Goal: Information Seeking & Learning: Learn about a topic

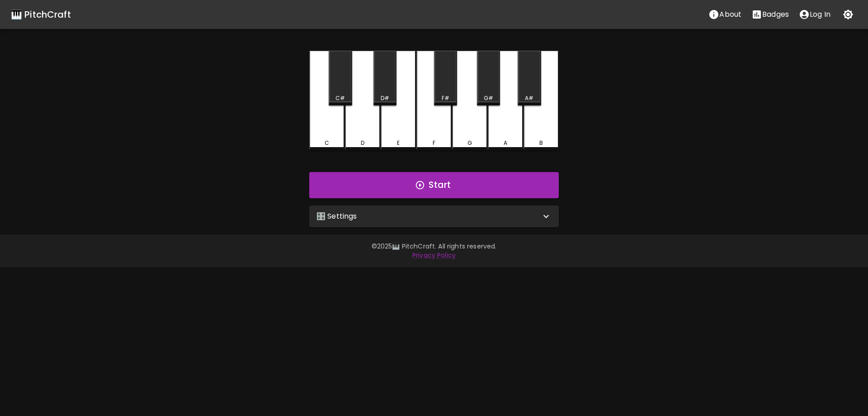
click at [418, 218] on div "🎛️ Settings" at bounding box center [428, 216] width 224 height 11
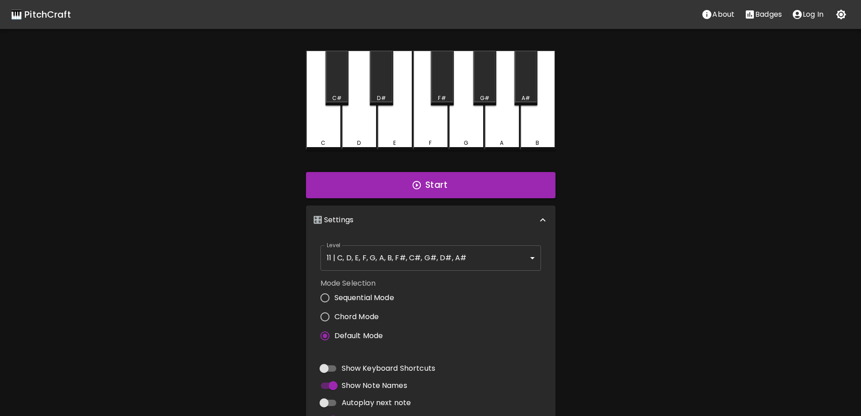
click at [412, 259] on body "🎹 PitchCraft About Badges Log In C C# D D# E F F# G G# A A# B Start 🎛️ Settings…" at bounding box center [430, 274] width 861 height 548
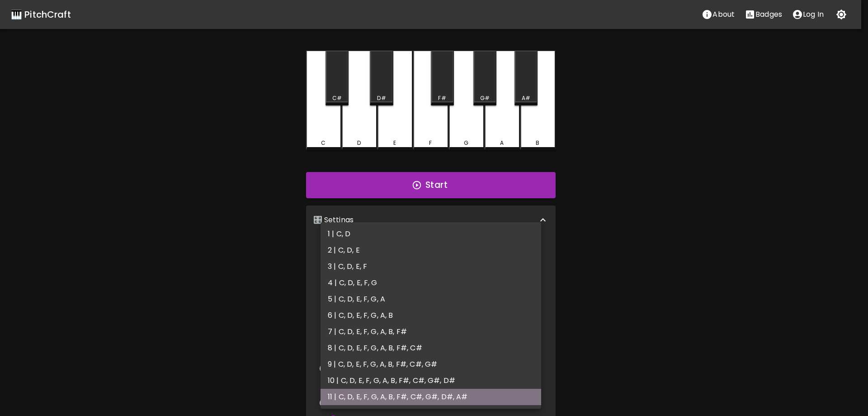
click at [409, 394] on li "11 | C, D, E, F, G, A, B, F#, C#, G#, D#, A#" at bounding box center [431, 396] width 221 height 16
click at [428, 262] on body "🎹 PitchCraft About Badges Log In C C# D D# E F F# G G# A A# B Start 🎛️ Settings…" at bounding box center [434, 274] width 868 height 548
click at [394, 317] on li "6 | C, D, E, F, G, A, B" at bounding box center [431, 315] width 221 height 16
type input "11"
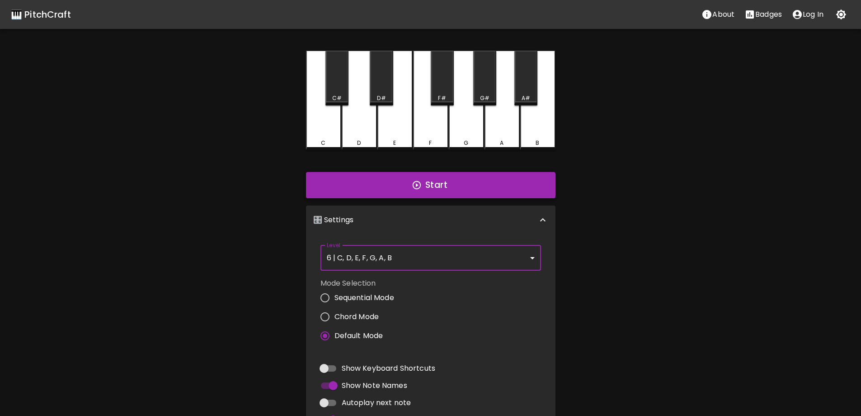
click at [444, 184] on button "Start" at bounding box center [431, 185] width 250 height 26
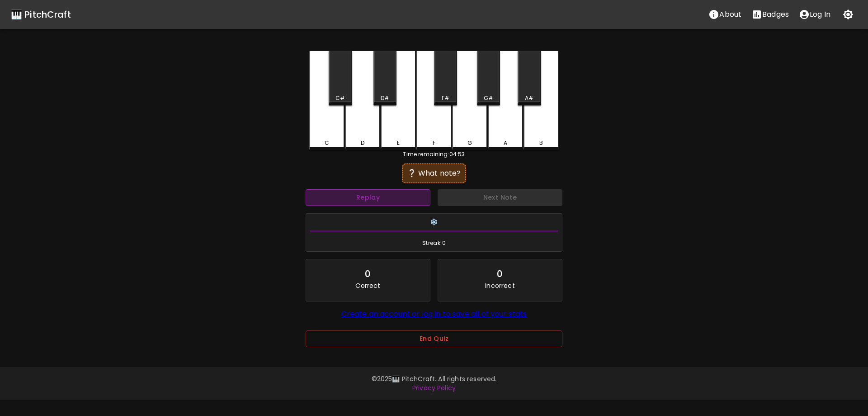
click at [383, 195] on button "Replay" at bounding box center [368, 197] width 125 height 17
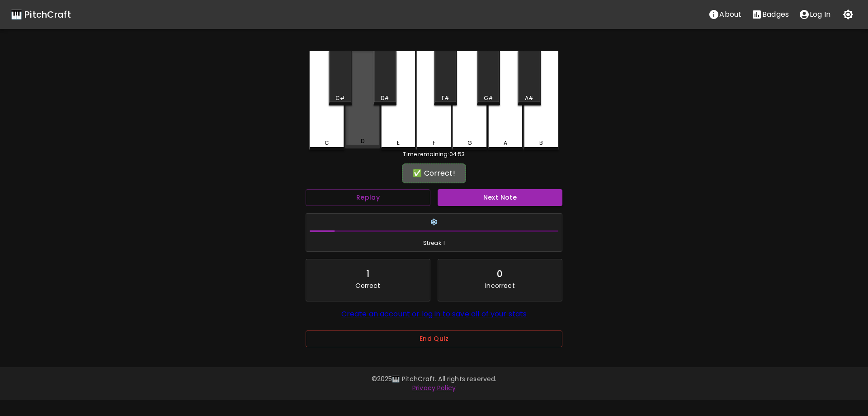
click at [363, 138] on div "D" at bounding box center [362, 100] width 35 height 98
click at [501, 198] on button "Next Note" at bounding box center [500, 197] width 125 height 17
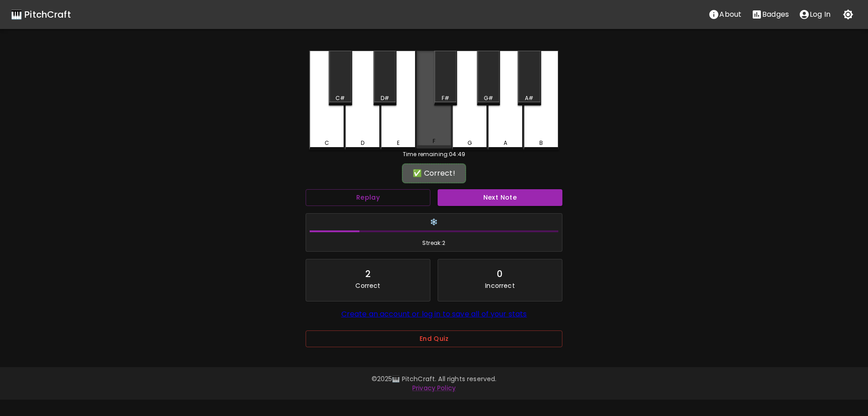
click at [435, 132] on div "F" at bounding box center [433, 100] width 35 height 98
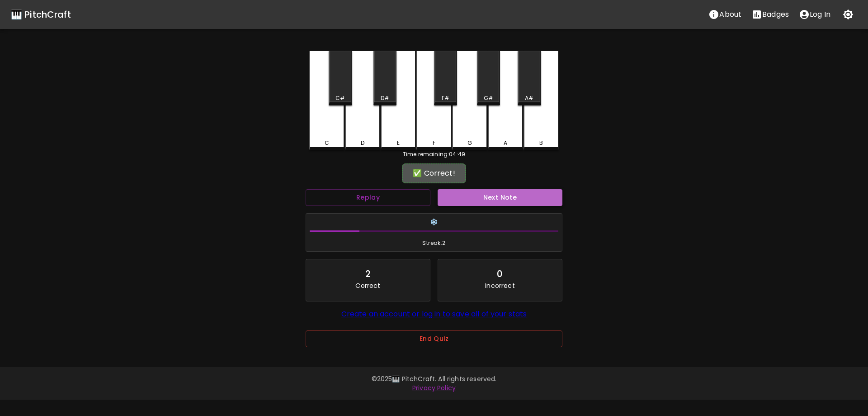
click at [507, 202] on button "Next Note" at bounding box center [500, 197] width 125 height 17
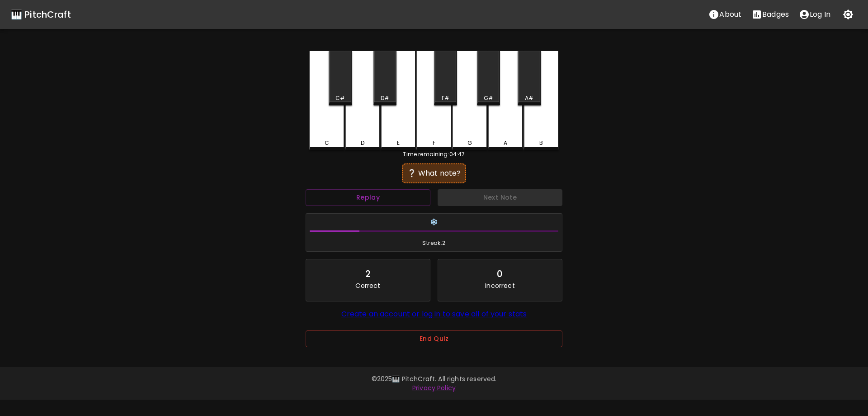
click at [510, 149] on div "C C# D D# E F F# G G# A A# B" at bounding box center [434, 100] width 250 height 99
click at [511, 194] on button "Next Note" at bounding box center [500, 197] width 125 height 17
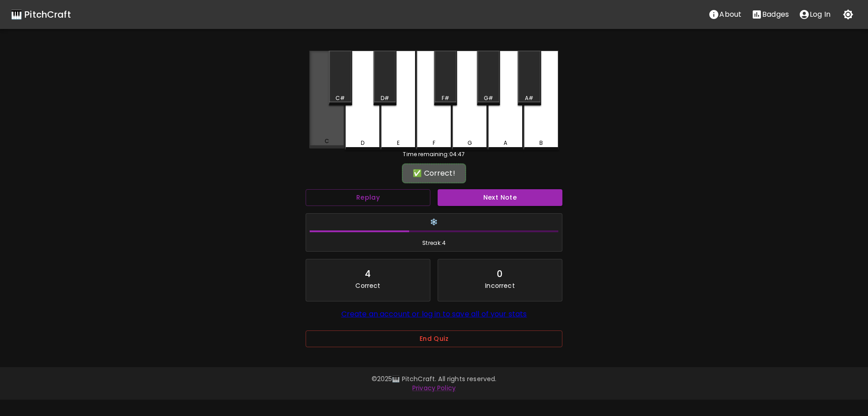
click at [322, 127] on div "C" at bounding box center [326, 100] width 35 height 98
click at [508, 200] on button "Next Note" at bounding box center [500, 197] width 125 height 17
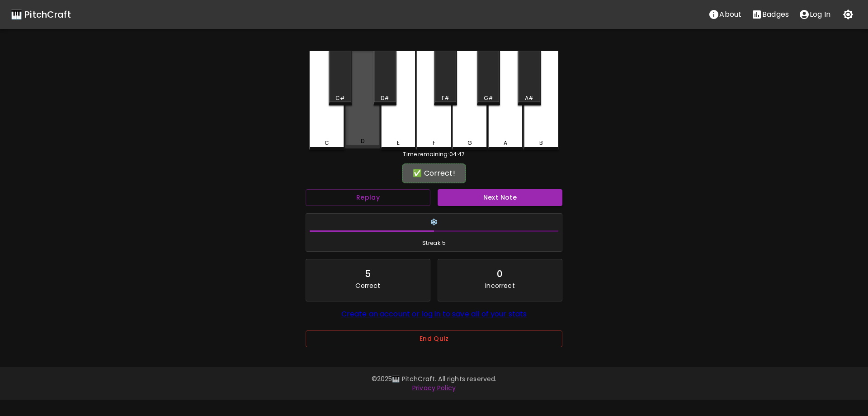
click at [356, 142] on div "D" at bounding box center [362, 141] width 33 height 8
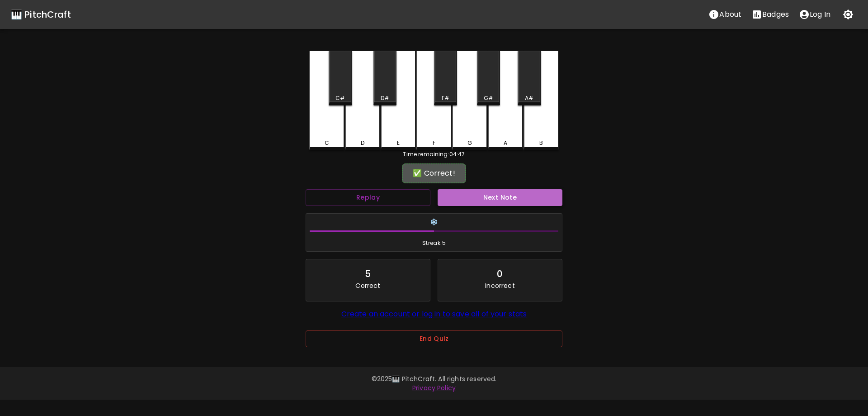
click at [505, 194] on button "Next Note" at bounding box center [500, 197] width 125 height 17
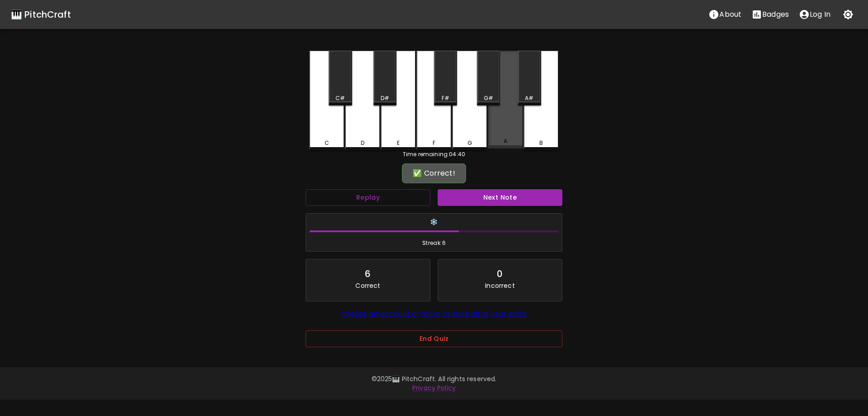
click at [515, 142] on div "A" at bounding box center [505, 141] width 33 height 8
click at [515, 186] on div "Next Note" at bounding box center [500, 197] width 132 height 24
click at [515, 191] on button "Next Note" at bounding box center [500, 197] width 125 height 17
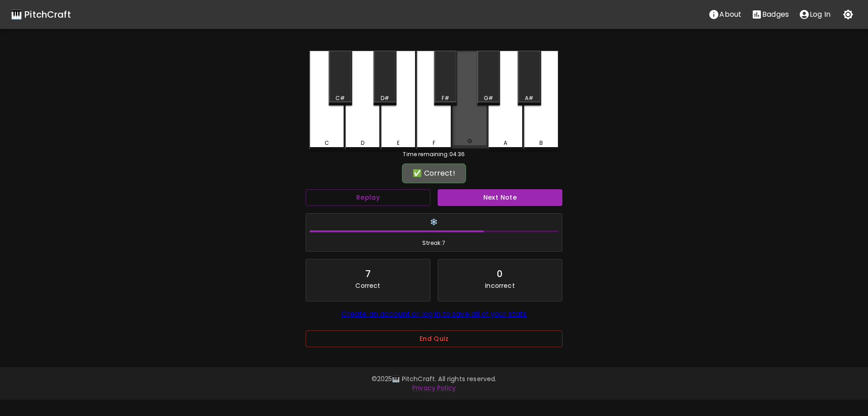
click at [472, 138] on div "G" at bounding box center [469, 100] width 35 height 98
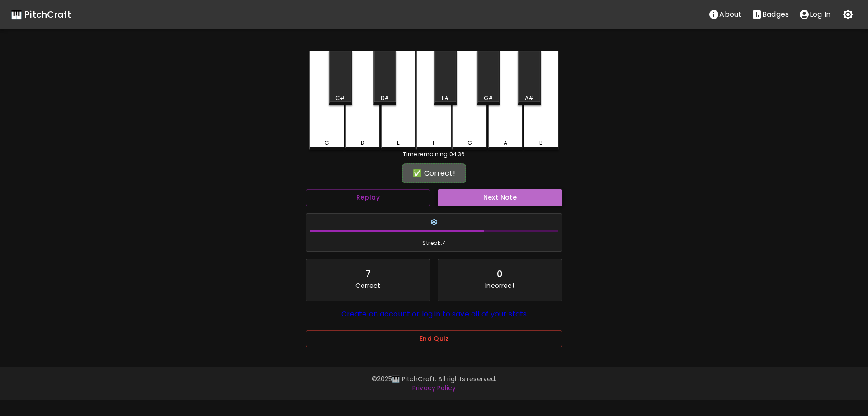
click at [506, 198] on button "Next Note" at bounding box center [500, 197] width 125 height 17
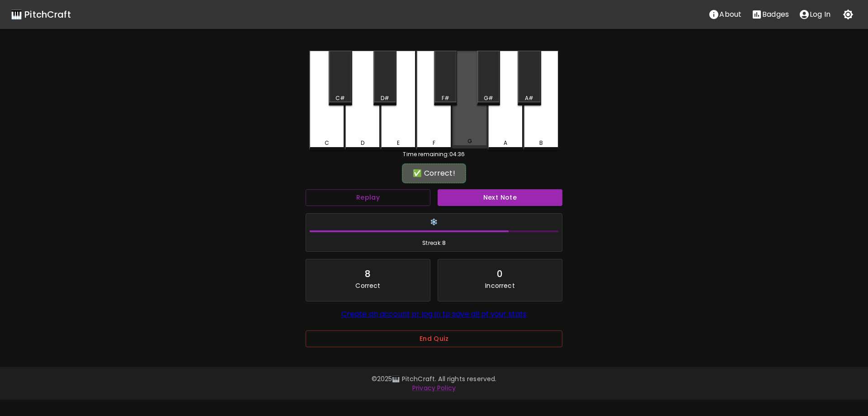
click at [464, 126] on div "G" at bounding box center [469, 100] width 35 height 98
click at [500, 198] on button "Next Note" at bounding box center [500, 197] width 125 height 17
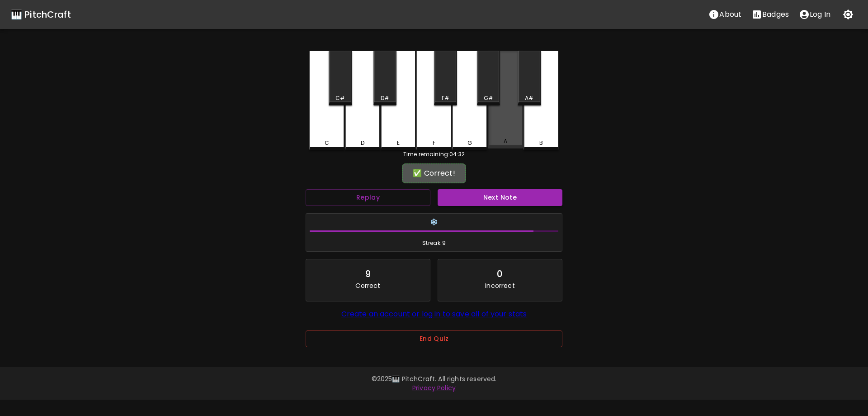
click at [499, 140] on div "A" at bounding box center [505, 141] width 33 height 8
click at [515, 199] on button "Next Note" at bounding box center [500, 197] width 125 height 17
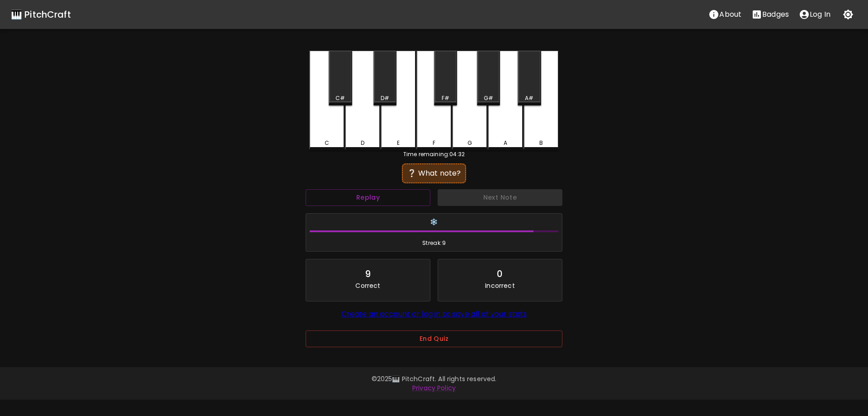
click at [548, 141] on div "B" at bounding box center [540, 143] width 33 height 8
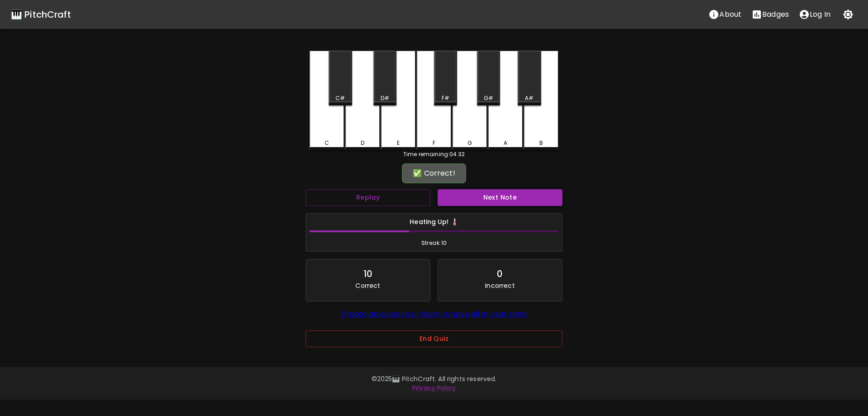
click at [522, 196] on button "Next Note" at bounding box center [500, 197] width 125 height 17
click at [468, 136] on div "G" at bounding box center [469, 100] width 35 height 98
click at [491, 200] on button "Next Note" at bounding box center [500, 197] width 125 height 17
click at [548, 138] on div "B" at bounding box center [541, 100] width 35 height 98
click at [518, 198] on button "Next Note" at bounding box center [500, 197] width 125 height 17
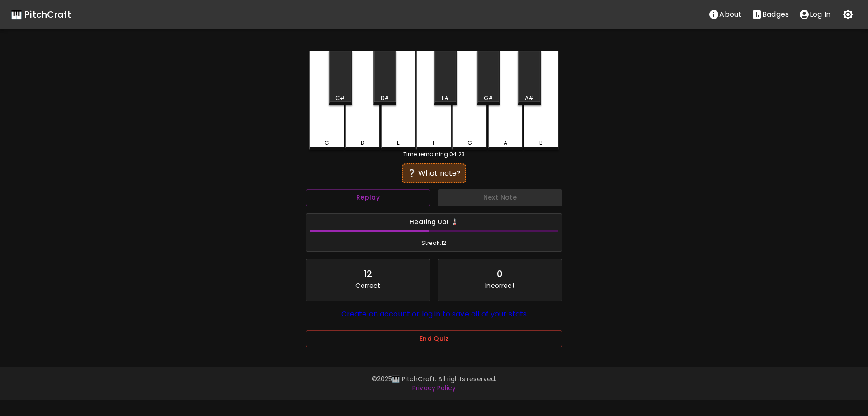
click at [396, 128] on div "E" at bounding box center [398, 100] width 35 height 99
click at [501, 195] on button "Next Note" at bounding box center [500, 197] width 125 height 17
click at [332, 136] on div "C" at bounding box center [326, 100] width 35 height 99
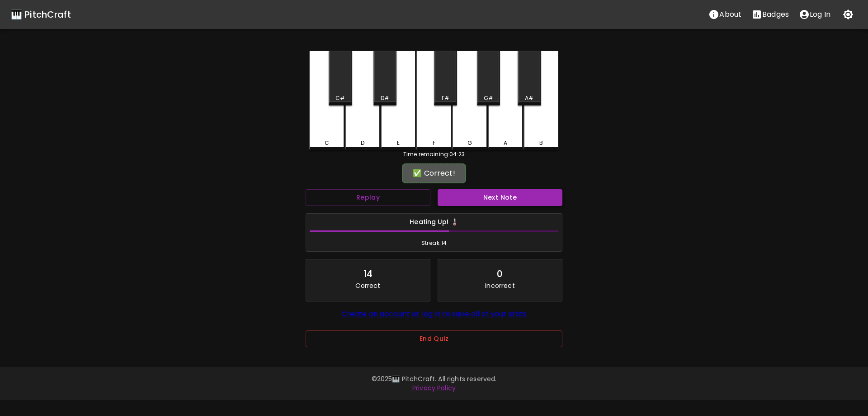
click at [495, 197] on button "Next Note" at bounding box center [500, 197] width 125 height 17
click at [354, 132] on div "D" at bounding box center [362, 100] width 35 height 98
click at [490, 195] on button "Next Note" at bounding box center [500, 197] width 125 height 17
drag, startPoint x: 562, startPoint y: 128, endPoint x: 551, endPoint y: 133, distance: 12.5
click at [559, 129] on div "C C# D D# E F F# G G# A A# B Time remaining: 04:23 ❔ What note? Replay Next Not…" at bounding box center [433, 205] width 271 height 309
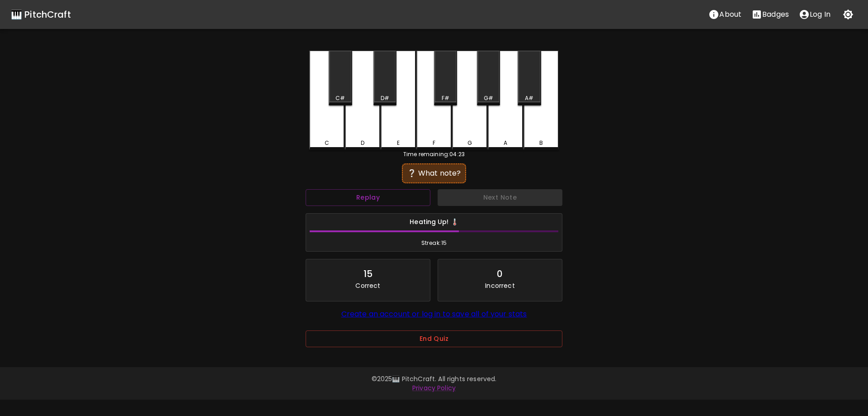
click at [550, 133] on div "B" at bounding box center [541, 100] width 35 height 99
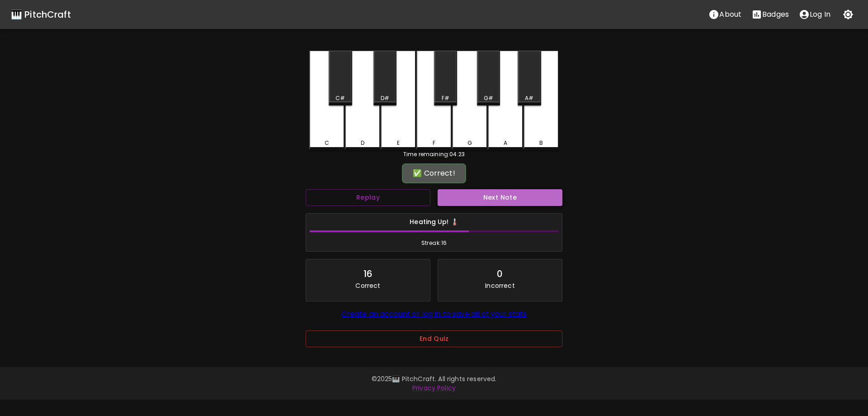
click at [524, 198] on button "Next Note" at bounding box center [500, 197] width 125 height 17
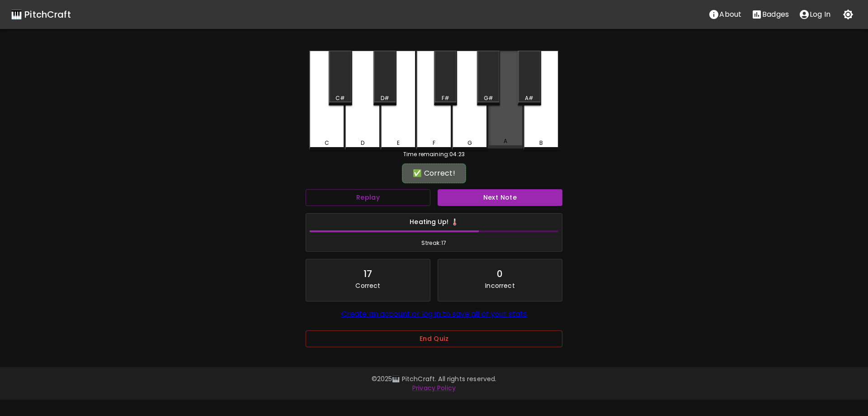
click at [515, 132] on div "A" at bounding box center [505, 100] width 35 height 98
click at [509, 194] on button "Next Note" at bounding box center [500, 197] width 125 height 17
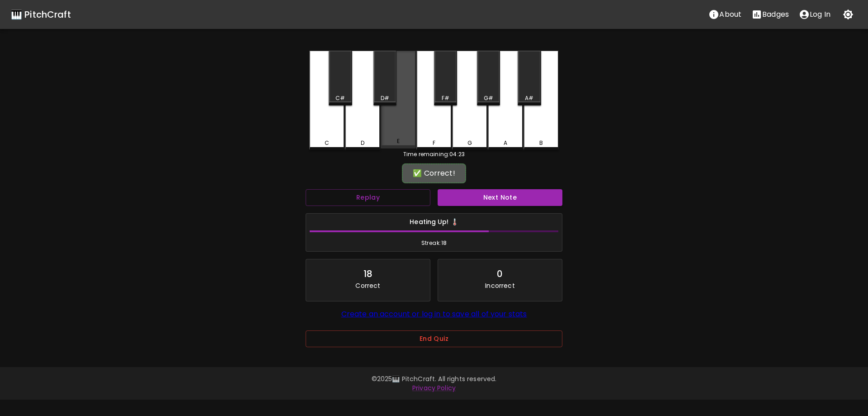
click at [396, 129] on div "E" at bounding box center [398, 100] width 35 height 98
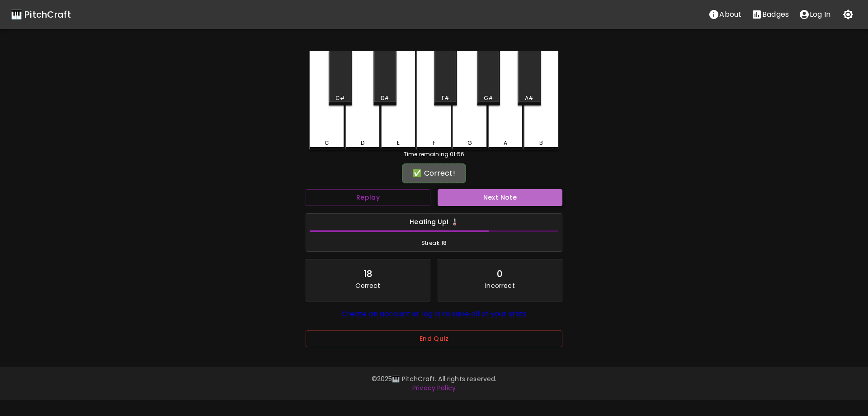
click at [492, 203] on button "Next Note" at bounding box center [500, 197] width 125 height 17
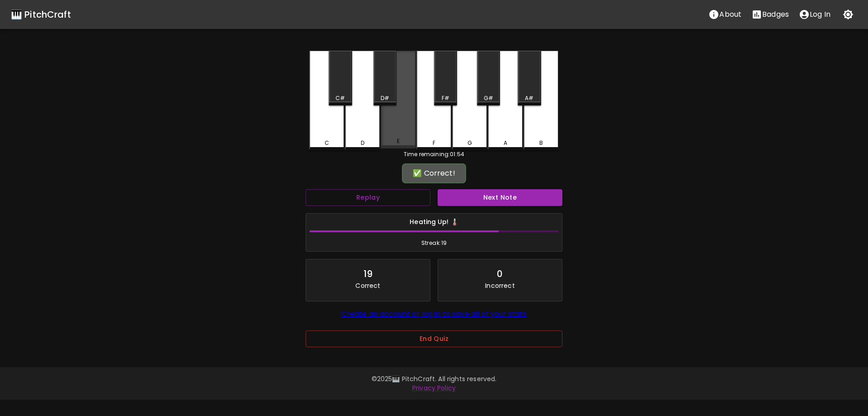
click at [389, 130] on div "E" at bounding box center [398, 100] width 35 height 98
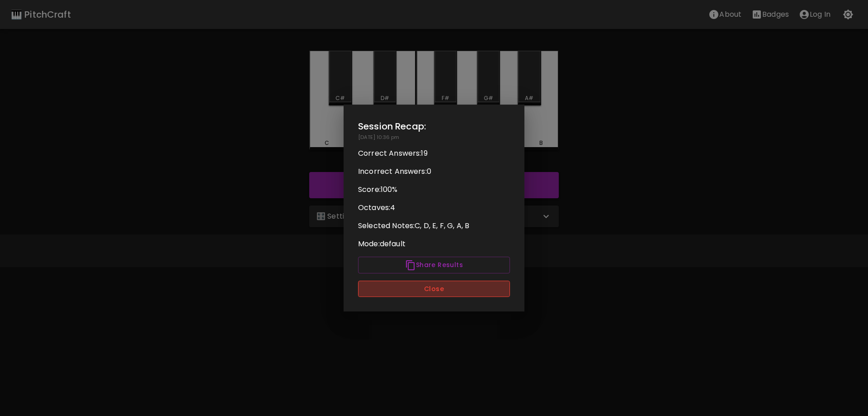
click at [436, 286] on button "Close" at bounding box center [434, 288] width 152 height 17
